Goal: Information Seeking & Learning: Learn about a topic

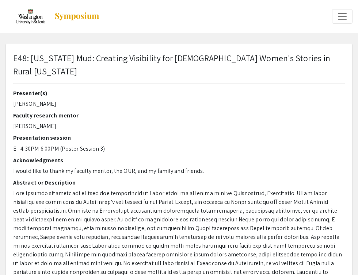
select select "custom"
type input "0"
select select "custom"
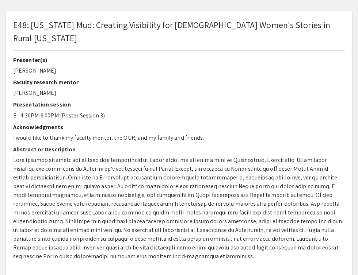
scroll to position [38, 0]
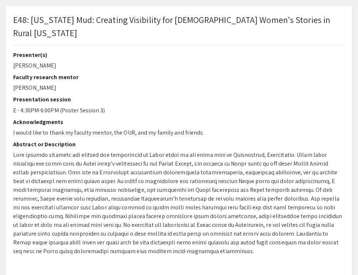
type input "1"
select select "auto"
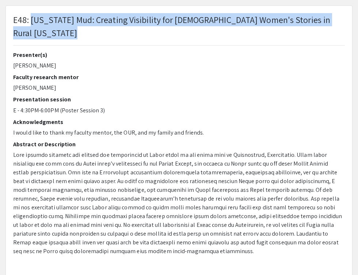
drag, startPoint x: 31, startPoint y: 18, endPoint x: 341, endPoint y: 18, distance: 310.1
click at [341, 18] on div "E48: [US_STATE] Mud: Creating Visibility for [DEMOGRAPHIC_DATA] Women's Stories…" at bounding box center [179, 32] width 342 height 38
copy p "[US_STATE] Mud: Creating Visibility for [DEMOGRAPHIC_DATA] Women's Stories in […"
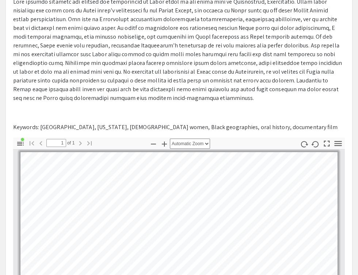
scroll to position [363, 0]
